Goal: Task Accomplishment & Management: Manage account settings

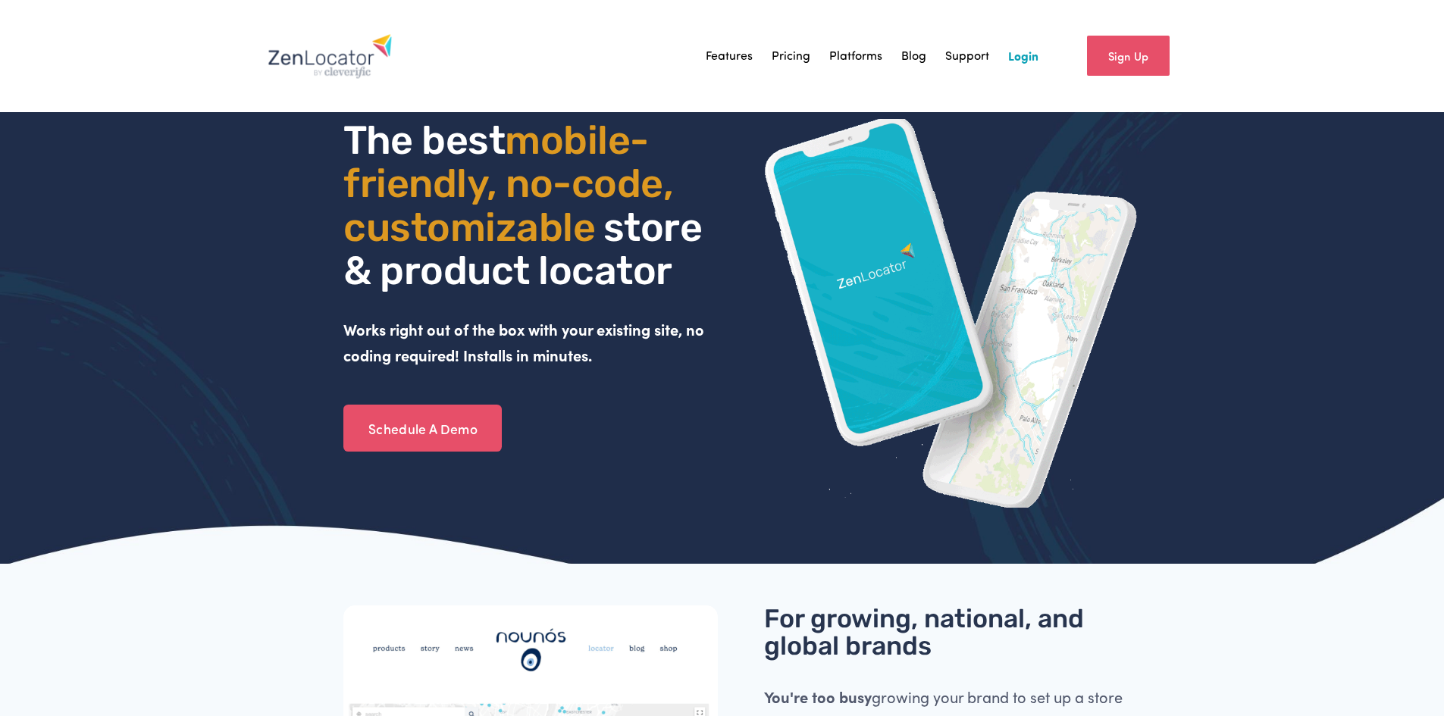
click at [1030, 50] on link "Login" at bounding box center [1023, 56] width 30 height 23
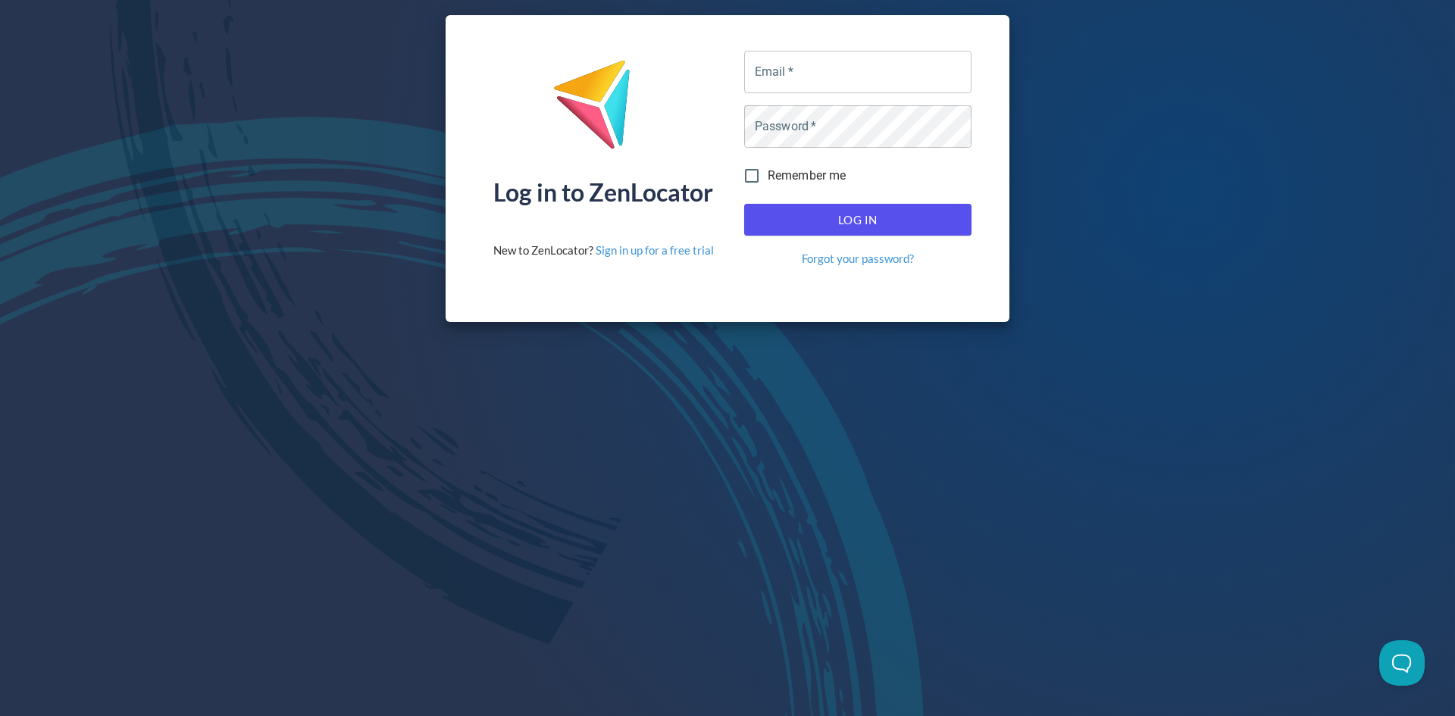
type input "alex@equisicecream.com"
click at [945, 203] on div "Log In Forgot your password?" at bounding box center [858, 235] width 240 height 75
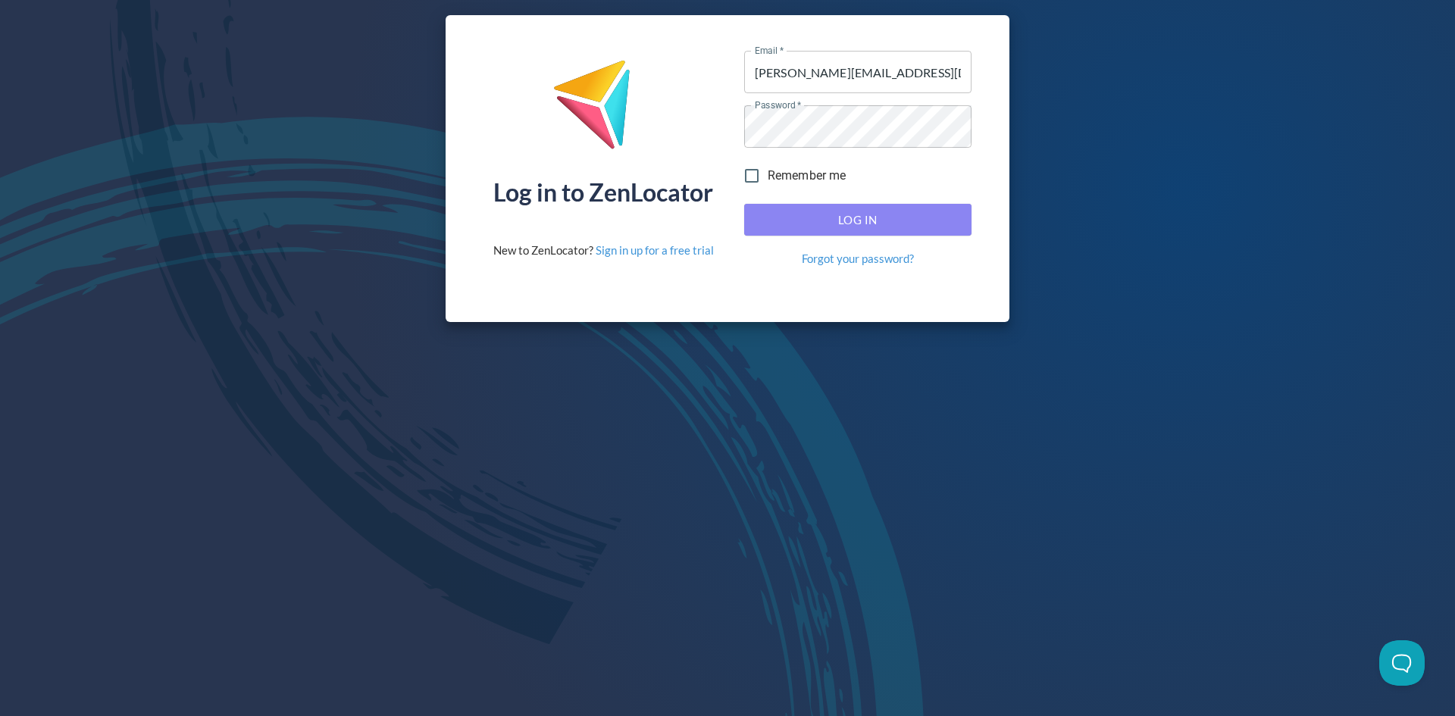
click at [940, 213] on span "Log In" at bounding box center [858, 220] width 194 height 20
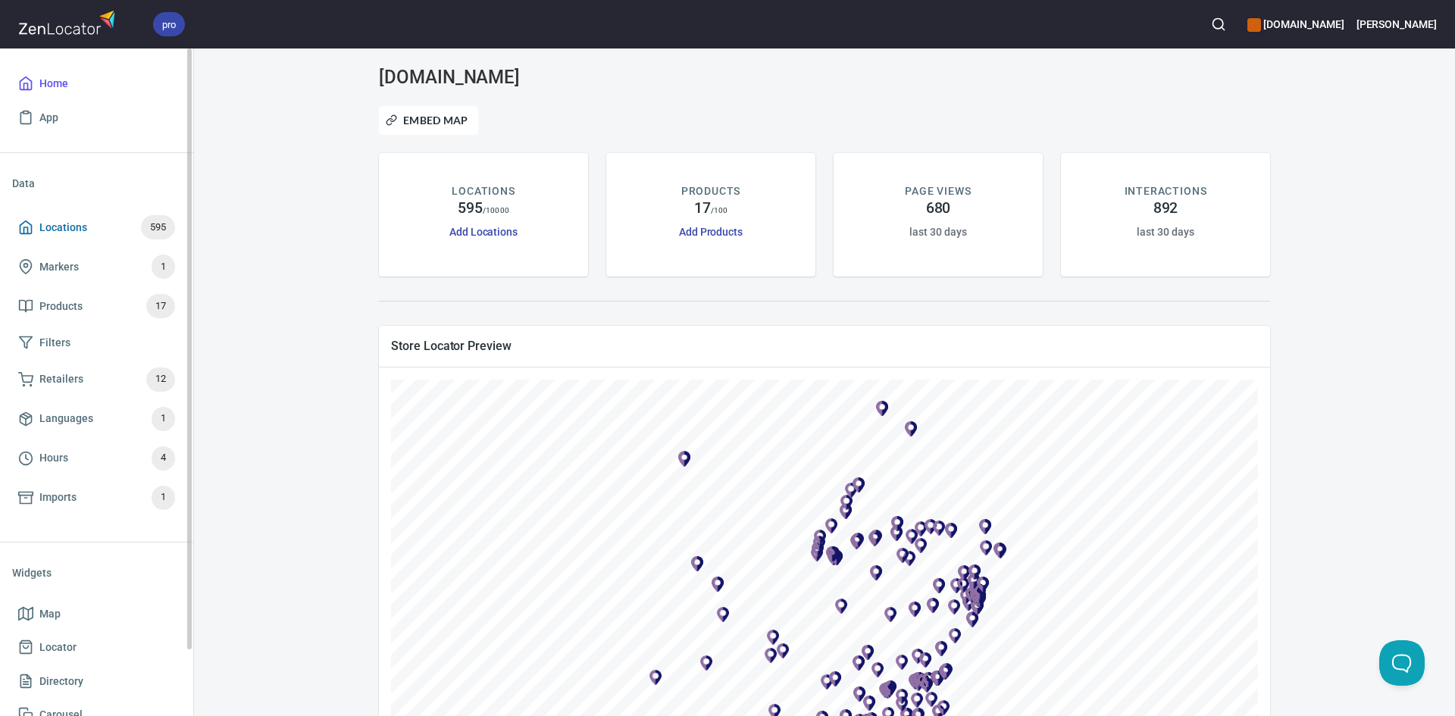
click at [94, 230] on span "Locations 595" at bounding box center [96, 227] width 157 height 24
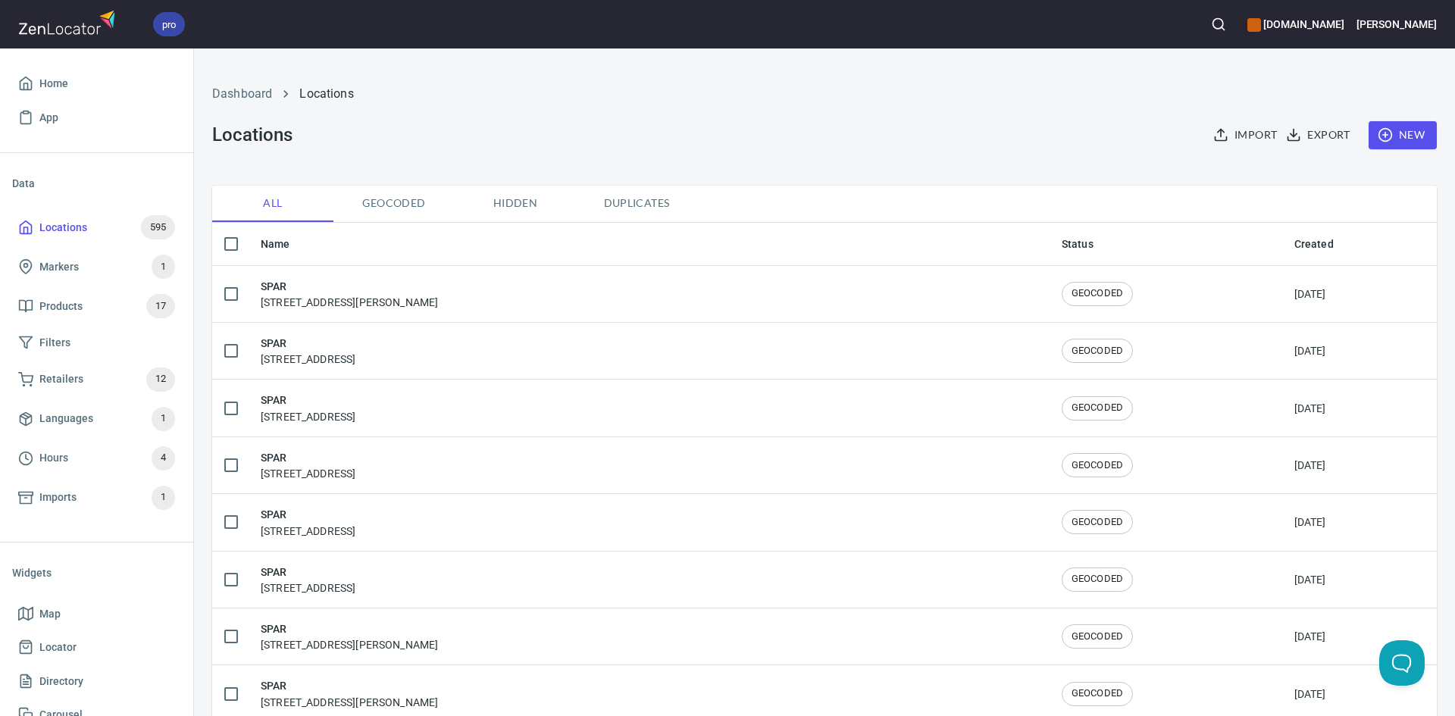
click at [639, 205] on span "Duplicates" at bounding box center [636, 203] width 103 height 19
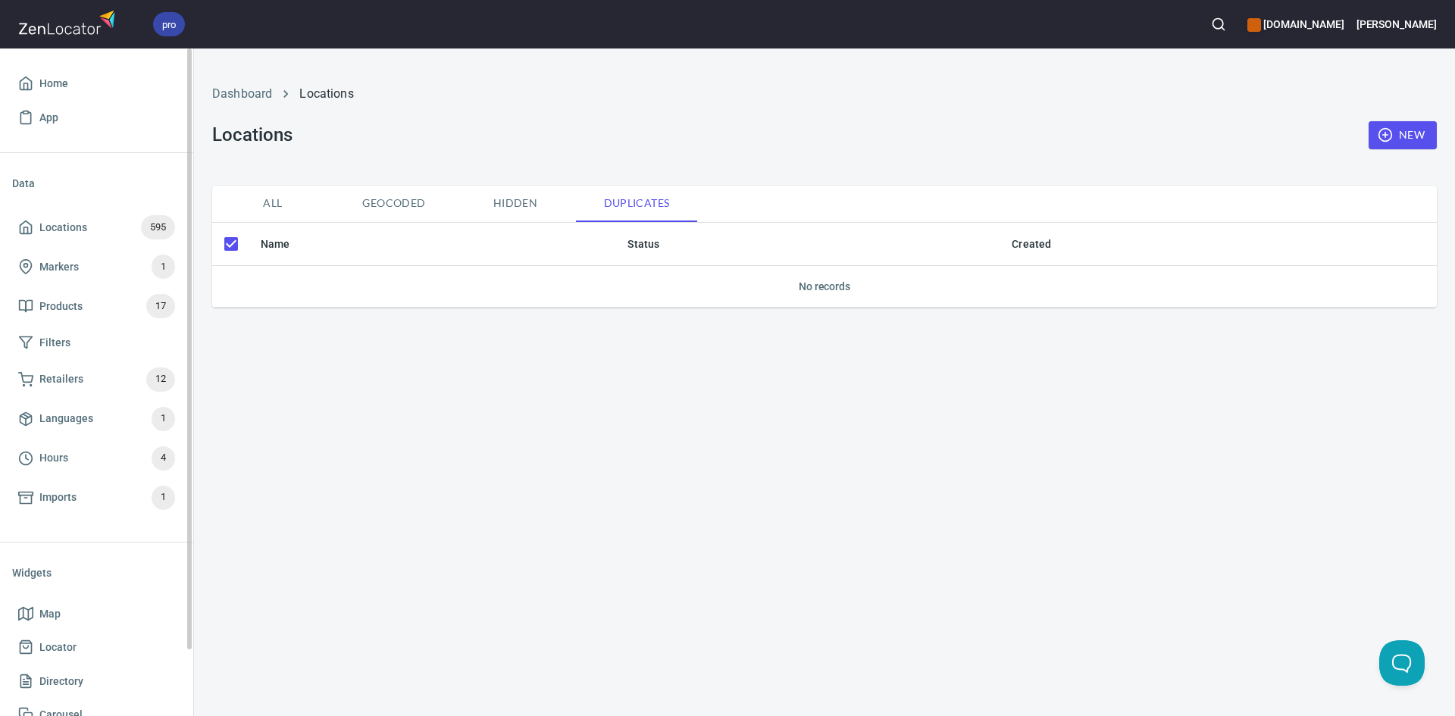
checkbox input "false"
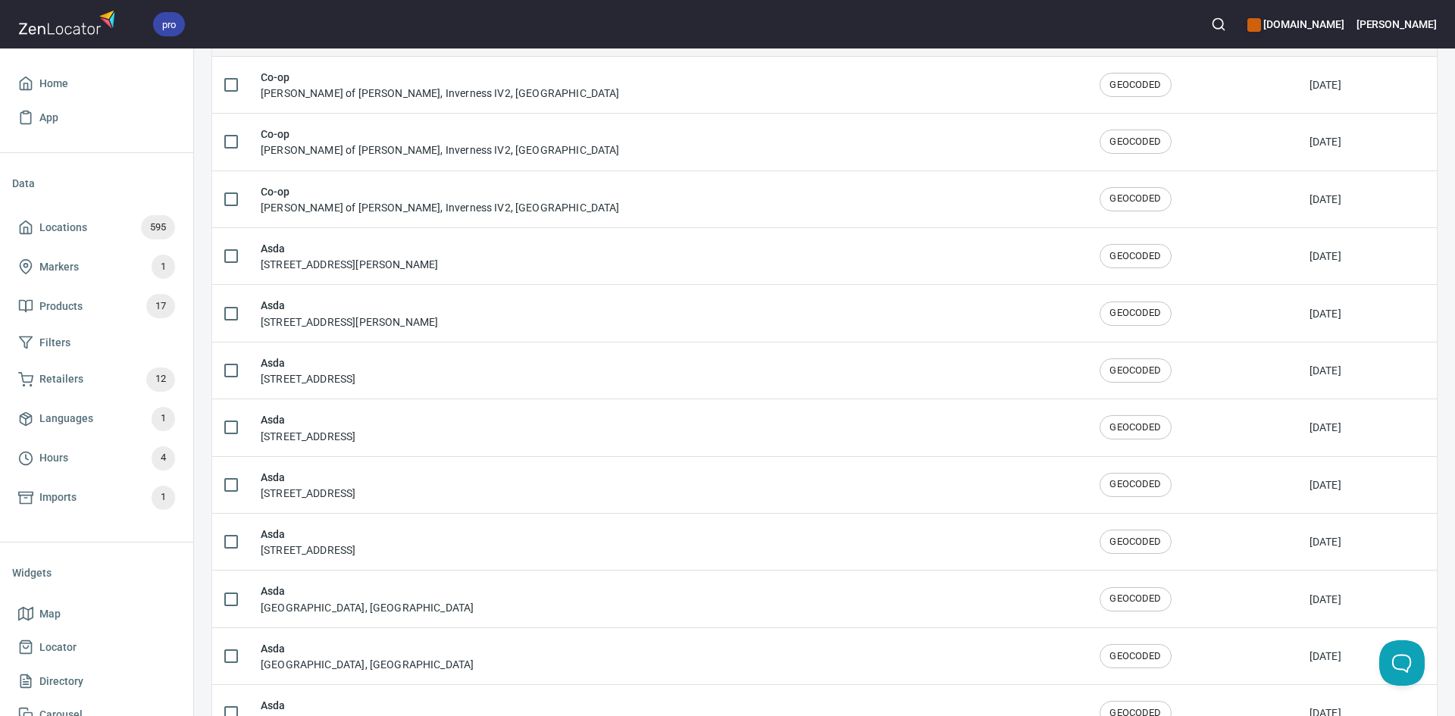
scroll to position [2198, 0]
